Goal: Transaction & Acquisition: Purchase product/service

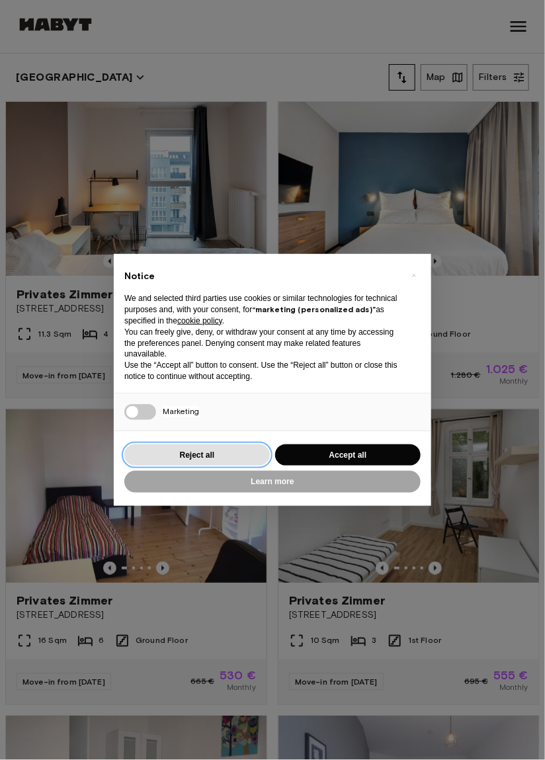
click at [213, 444] on button "Reject all" at bounding box center [196, 455] width 145 height 22
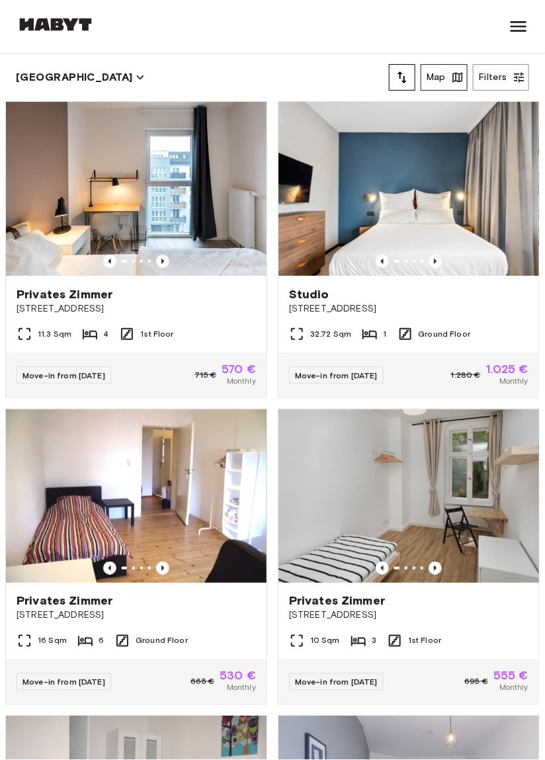
click at [446, 79] on button "Map" at bounding box center [444, 77] width 47 height 26
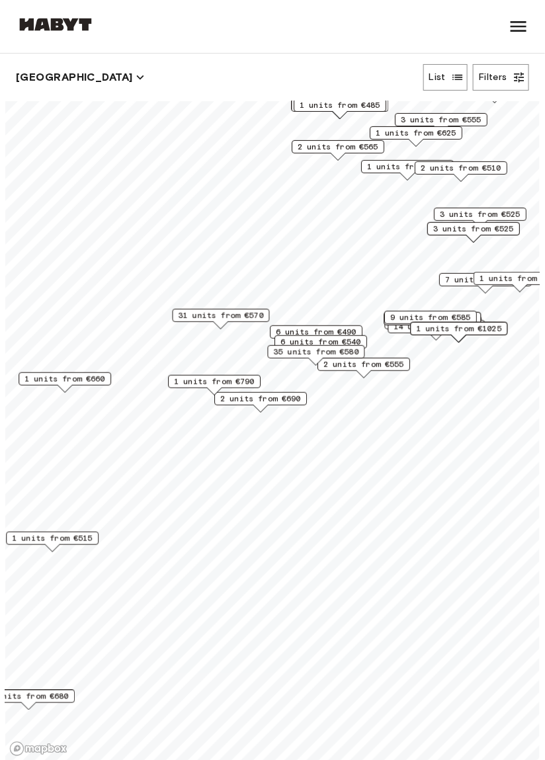
click at [133, 77] on icon "button" at bounding box center [140, 77] width 15 height 15
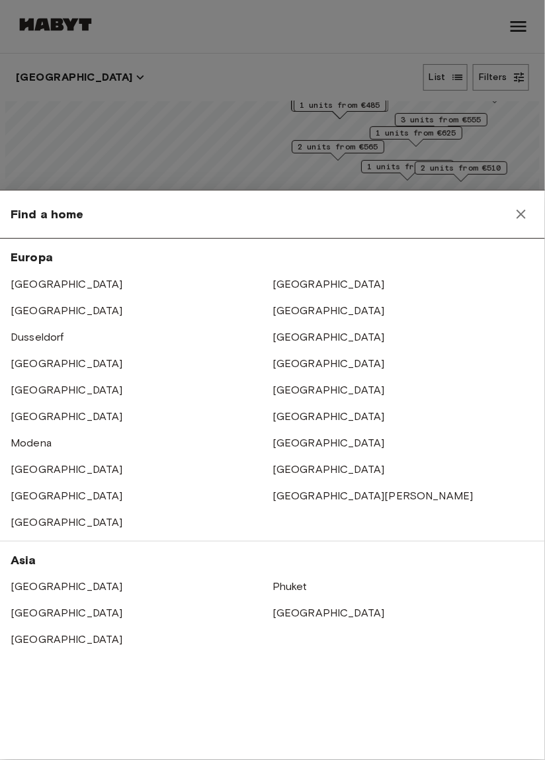
click at [242, 107] on div at bounding box center [272, 380] width 545 height 760
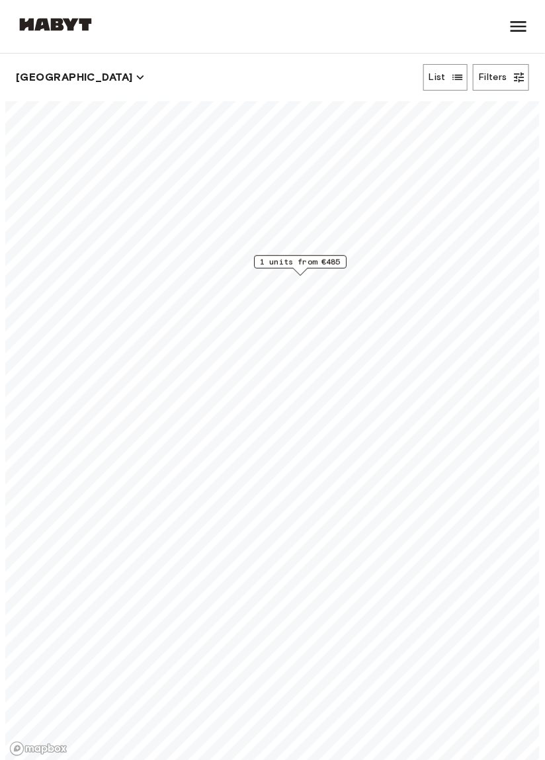
click at [291, 261] on span "1 units from €485" at bounding box center [300, 262] width 81 height 12
